Goal: Task Accomplishment & Management: Manage account settings

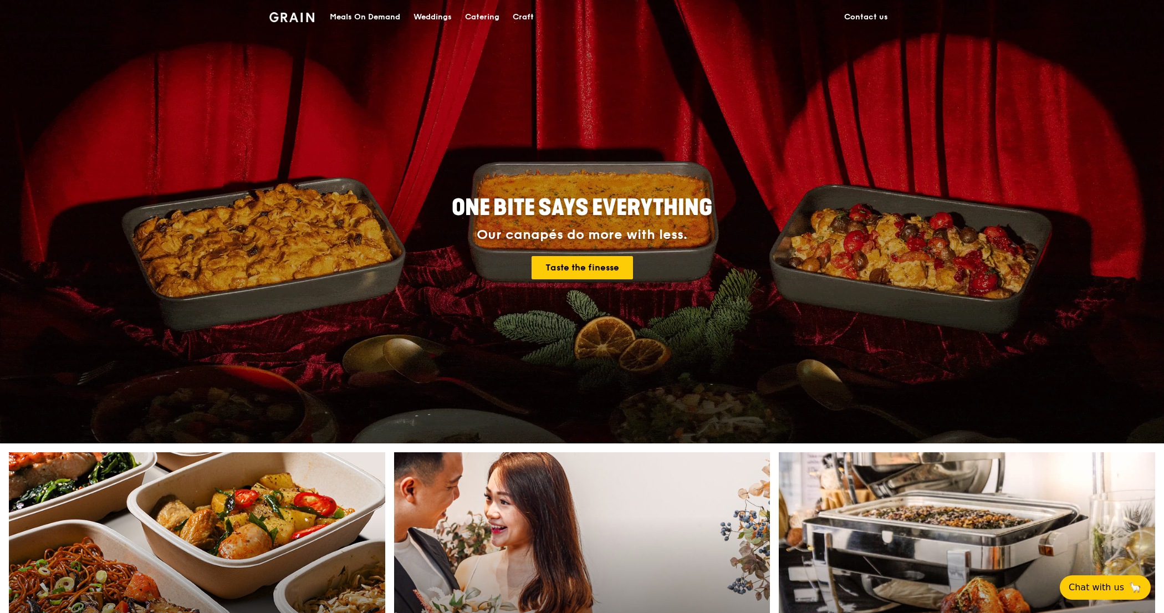
click at [855, 84] on div "ONE BITE SAYS EVERYTHING Our canapés do more with less. Taste the finesse" at bounding box center [581, 238] width 621 height 410
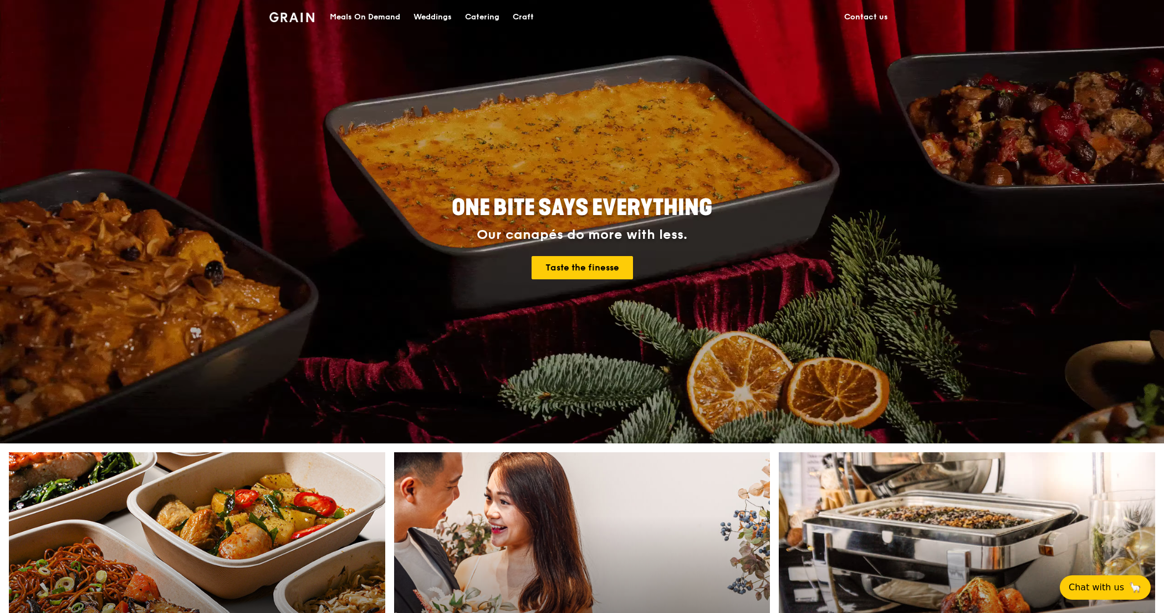
click at [304, 18] on img at bounding box center [291, 17] width 45 height 10
click at [300, 22] on h1 "Grain logo" at bounding box center [291, 15] width 45 height 33
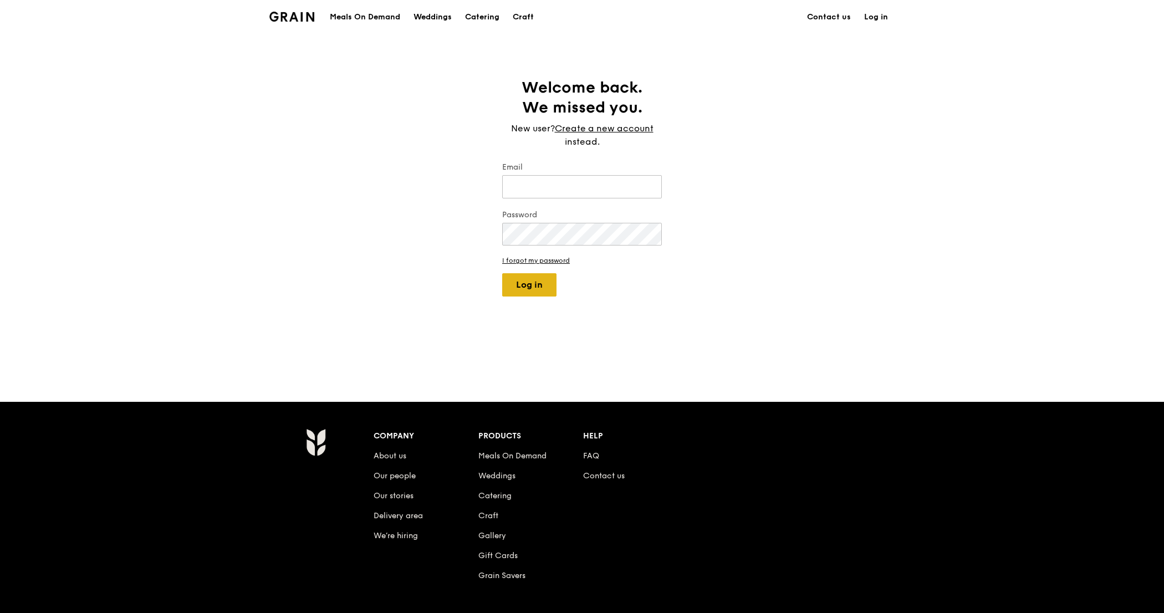
type input "[EMAIL_ADDRESS][DOMAIN_NAME]"
click at [521, 289] on button "Log in" at bounding box center [529, 284] width 54 height 23
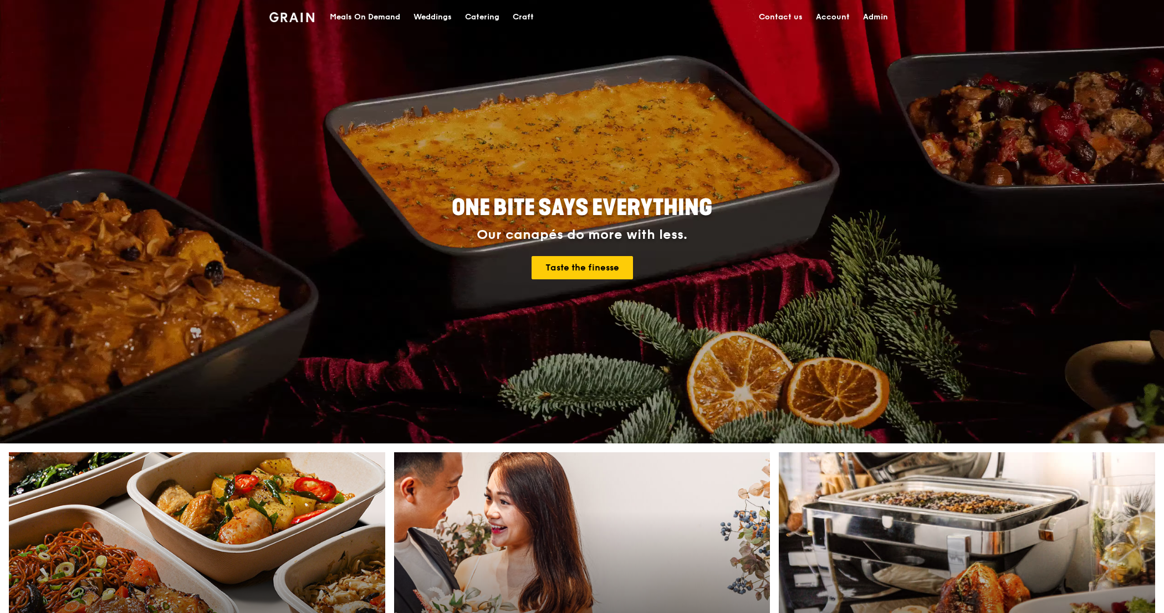
click at [880, 16] on link "Admin" at bounding box center [875, 17] width 38 height 33
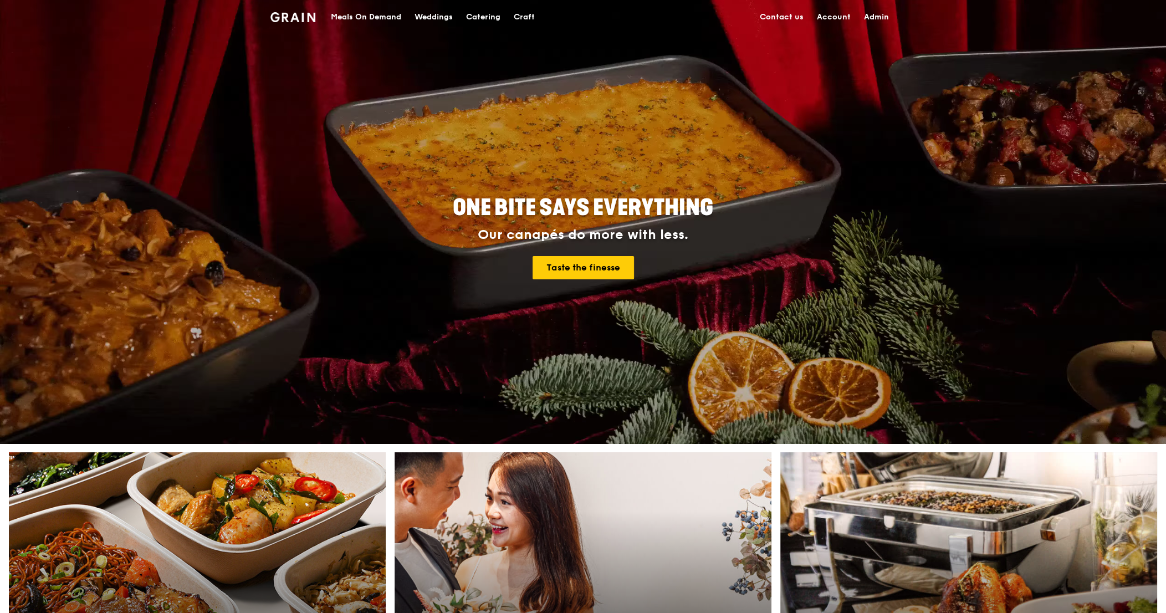
select select "100"
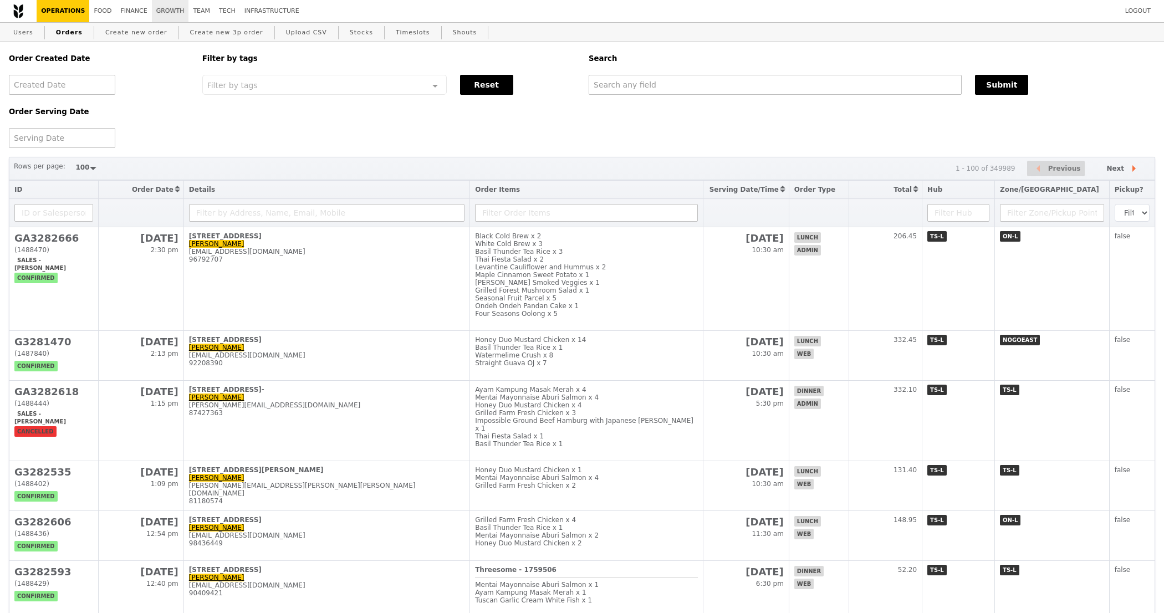
click at [156, 13] on link "Growth" at bounding box center [170, 11] width 37 height 22
